Goal: Information Seeking & Learning: Learn about a topic

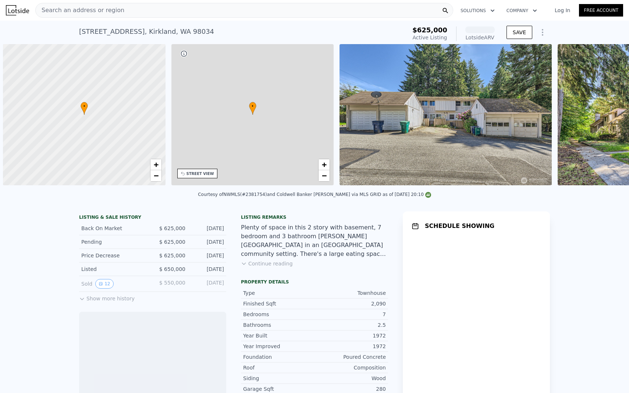
scroll to position [0, 3]
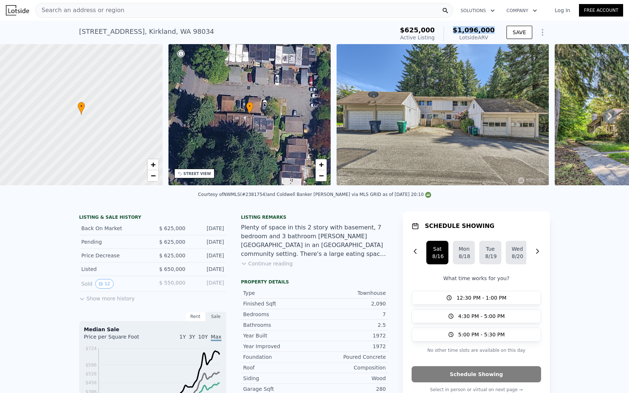
drag, startPoint x: 499, startPoint y: 29, endPoint x: 459, endPoint y: 32, distance: 40.2
click at [459, 32] on div "$625,000 Active Listing $1,096,000 Lotside ARV SAVE" at bounding box center [473, 34] width 153 height 21
click at [573, 42] on div "[STREET_ADDRESS] Active at $625k (~ARV $1.096m ) $625,000 Active Listing $1,096…" at bounding box center [314, 33] width 629 height 24
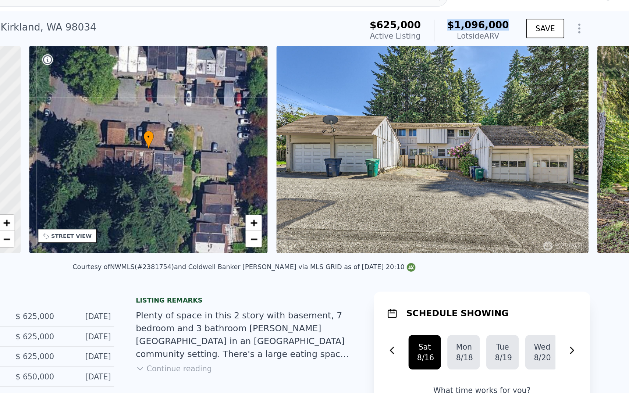
drag, startPoint x: 498, startPoint y: 31, endPoint x: 456, endPoint y: 24, distance: 42.5
click at [456, 24] on div "$625,000 Active Listing $1,096,000 Lotside ARV" at bounding box center [447, 34] width 100 height 21
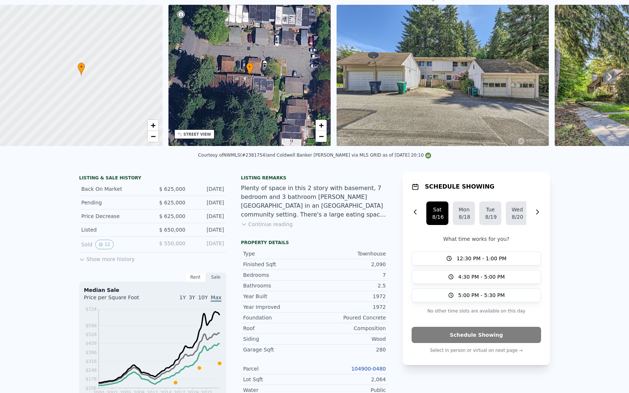
scroll to position [0, 0]
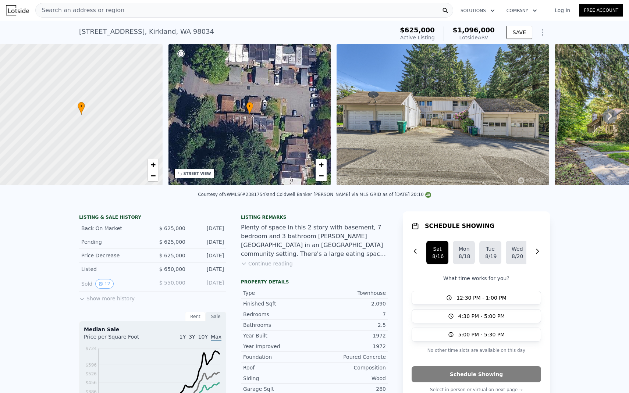
click at [270, 78] on div "• + −" at bounding box center [250, 114] width 163 height 141
click at [280, 96] on div "• + −" at bounding box center [250, 114] width 163 height 141
click at [418, 123] on img at bounding box center [443, 114] width 212 height 141
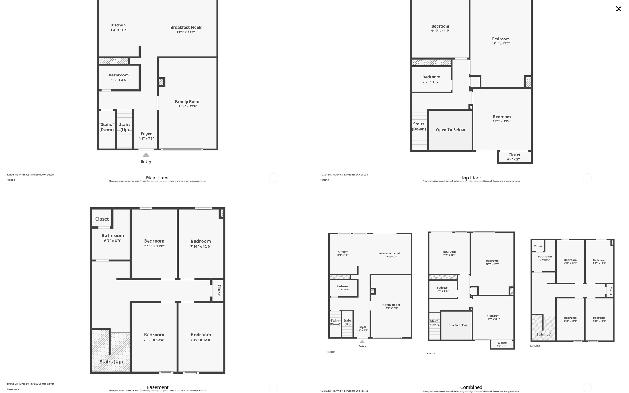
scroll to position [2750, 0]
